Goal: Task Accomplishment & Management: Complete application form

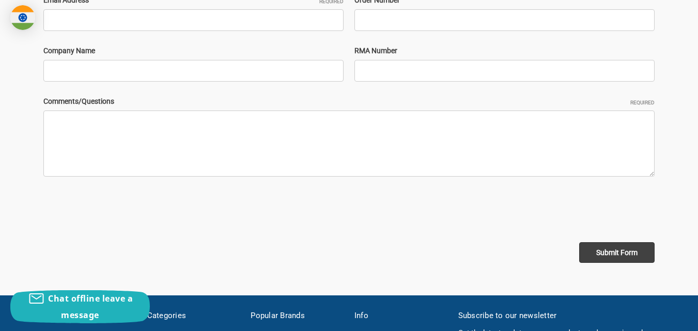
scroll to position [275, 0]
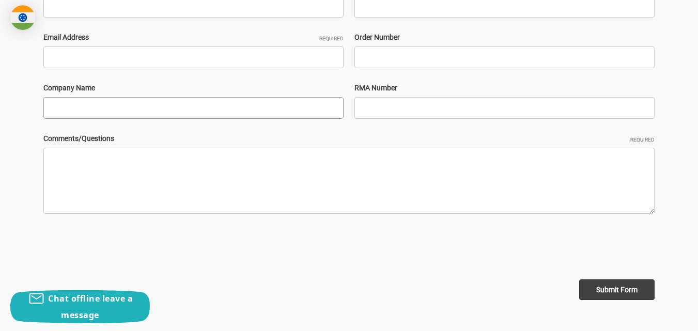
drag, startPoint x: 185, startPoint y: 108, endPoint x: 166, endPoint y: 118, distance: 21.7
click at [181, 109] on input "Company Name" at bounding box center [193, 108] width 300 height 22
type input "Digital Marketing Agency"
type input "[PERSON_NAME]"
type input "8454479454"
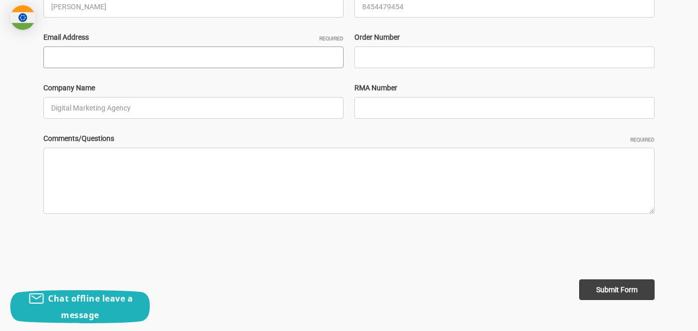
type input "[PERSON_NAME][EMAIL_ADDRESS][DOMAIN_NAME]"
drag, startPoint x: 440, startPoint y: 122, endPoint x: 456, endPoint y: 122, distance: 16.0
click at [443, 122] on div "Full Name [PERSON_NAME] Phone Number 8454479454 Email Address Required [PERSON_…" at bounding box center [349, 57] width 622 height 152
drag, startPoint x: 465, startPoint y: 98, endPoint x: 469, endPoint y: 117, distance: 19.5
click at [469, 113] on input "RMA Number" at bounding box center [504, 108] width 300 height 22
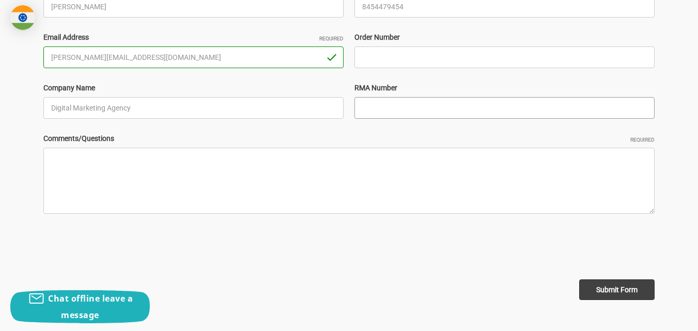
type input "8454479454"
drag, startPoint x: 460, startPoint y: 40, endPoint x: 463, endPoint y: 70, distance: 30.2
click at [462, 60] on div "Order Number" at bounding box center [504, 50] width 311 height 36
drag, startPoint x: 456, startPoint y: 55, endPoint x: 456, endPoint y: 74, distance: 19.1
click at [456, 74] on div "Full Name [PERSON_NAME] Phone Number 8454479454 Email Address Required [PERSON_…" at bounding box center [349, 57] width 622 height 152
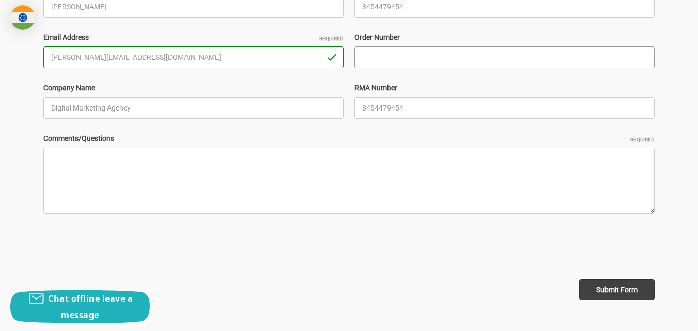
type input "8454479454"
click at [385, 217] on form "Full Name [PERSON_NAME] Phone Number 8454479454 Email Address Required [PERSON_…" at bounding box center [348, 140] width 611 height 319
click at [376, 167] on textarea "Comments/Questions Required" at bounding box center [348, 181] width 611 height 66
paste textarea "Hello, Following the completion of your website, we conducted a quick backend c…"
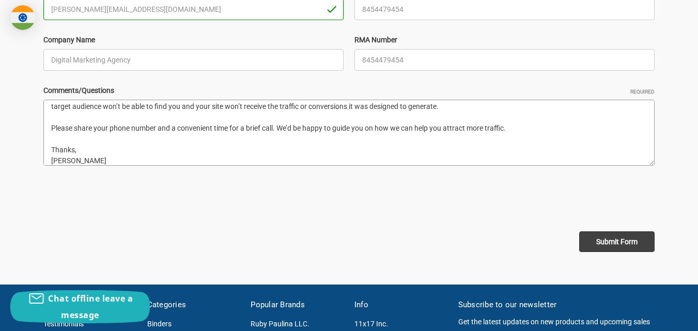
scroll to position [345, 0]
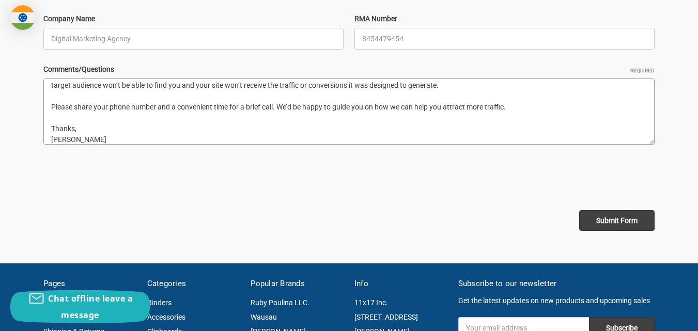
type textarea "Hello, Following the completion of your website, we conducted a quick backend c…"
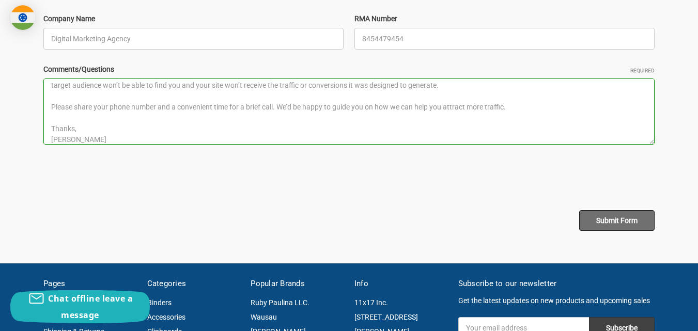
click at [616, 223] on input "Submit Form" at bounding box center [616, 220] width 75 height 21
